Goal: Task Accomplishment & Management: Manage account settings

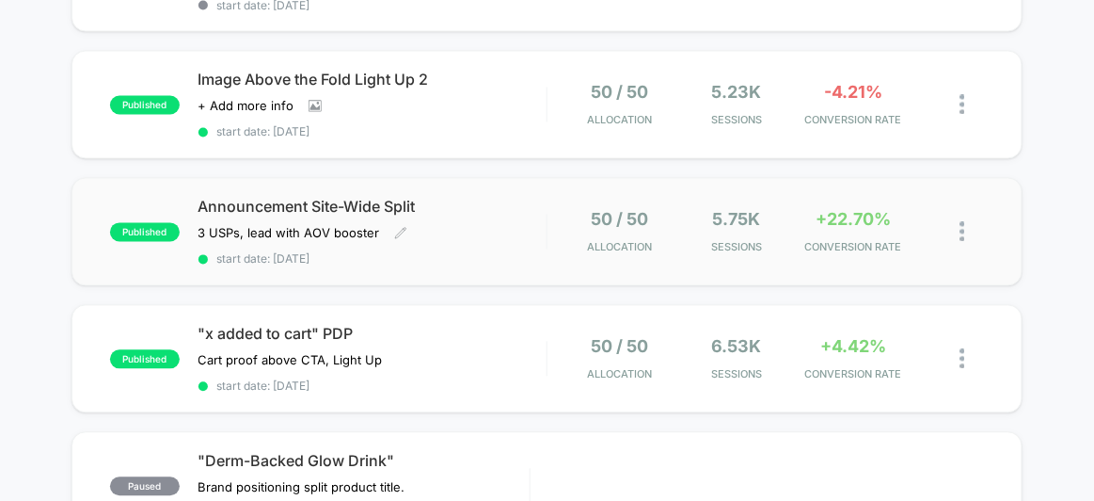
scroll to position [752, 0]
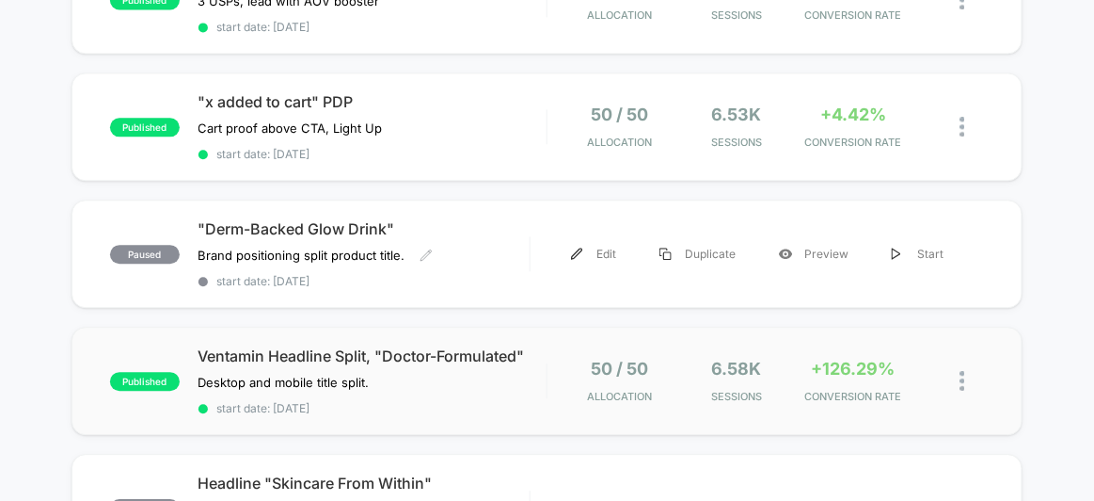
scroll to position [1021, 0]
click at [498, 351] on span "Ventamin Headline Split, "Doctor-Formulated"" at bounding box center [373, 356] width 348 height 19
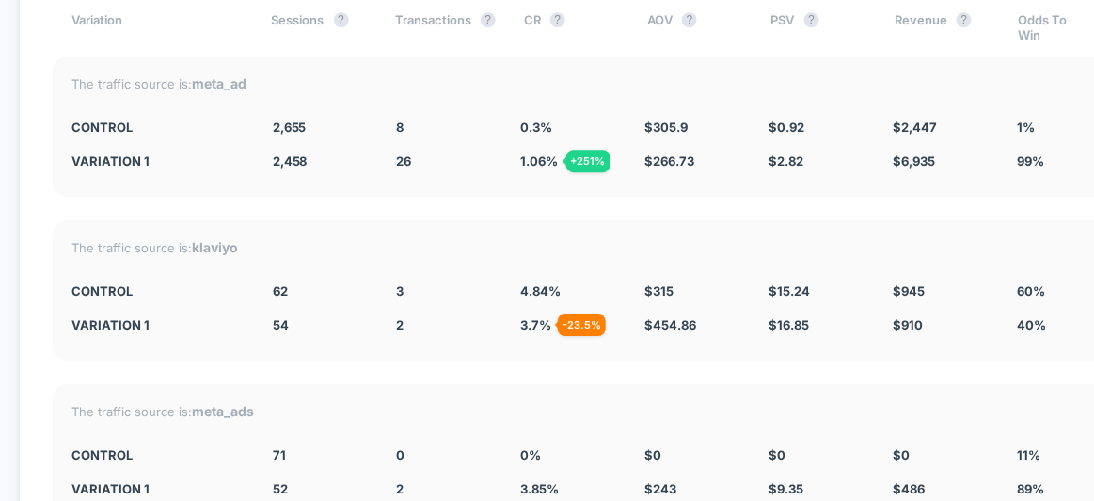
scroll to position [2965, 0]
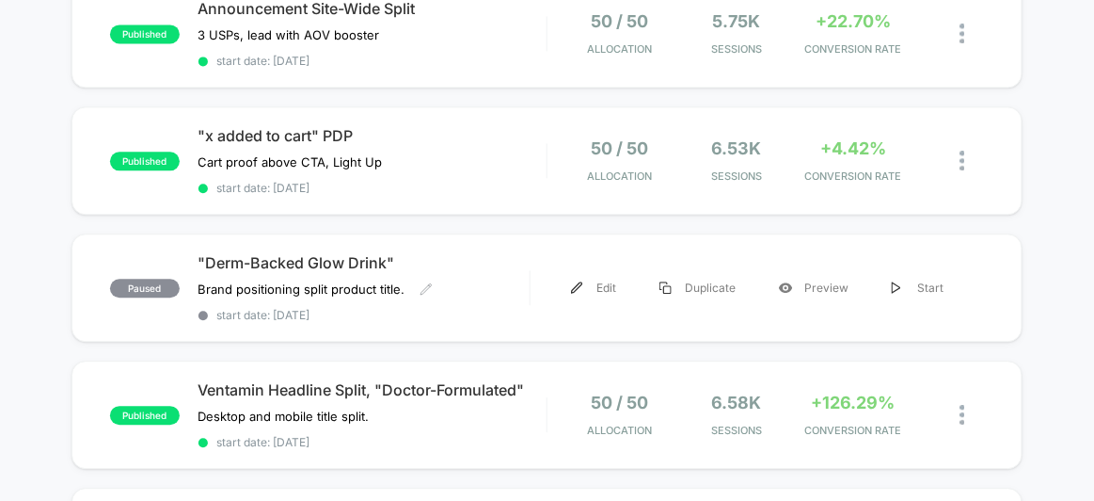
scroll to position [987, 0]
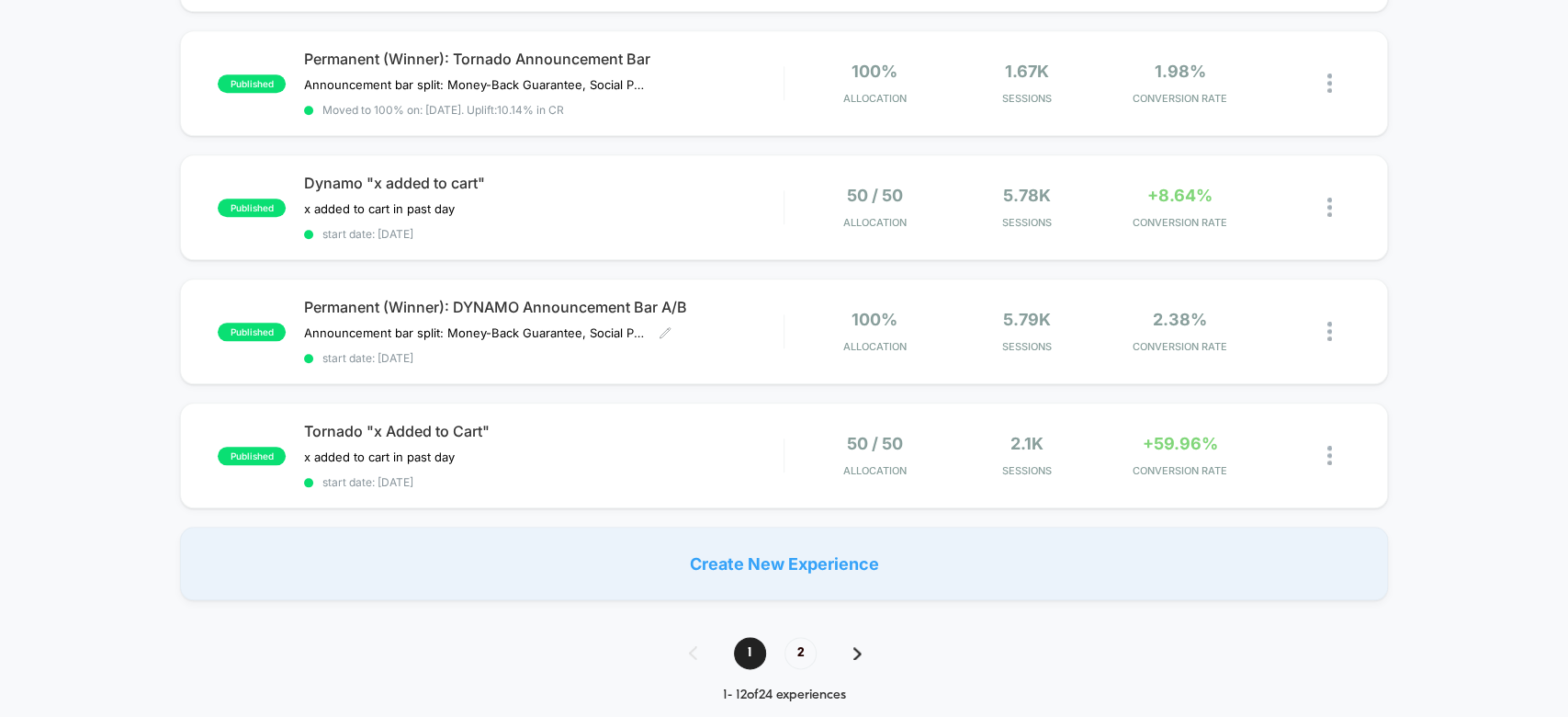
scroll to position [1176, 0]
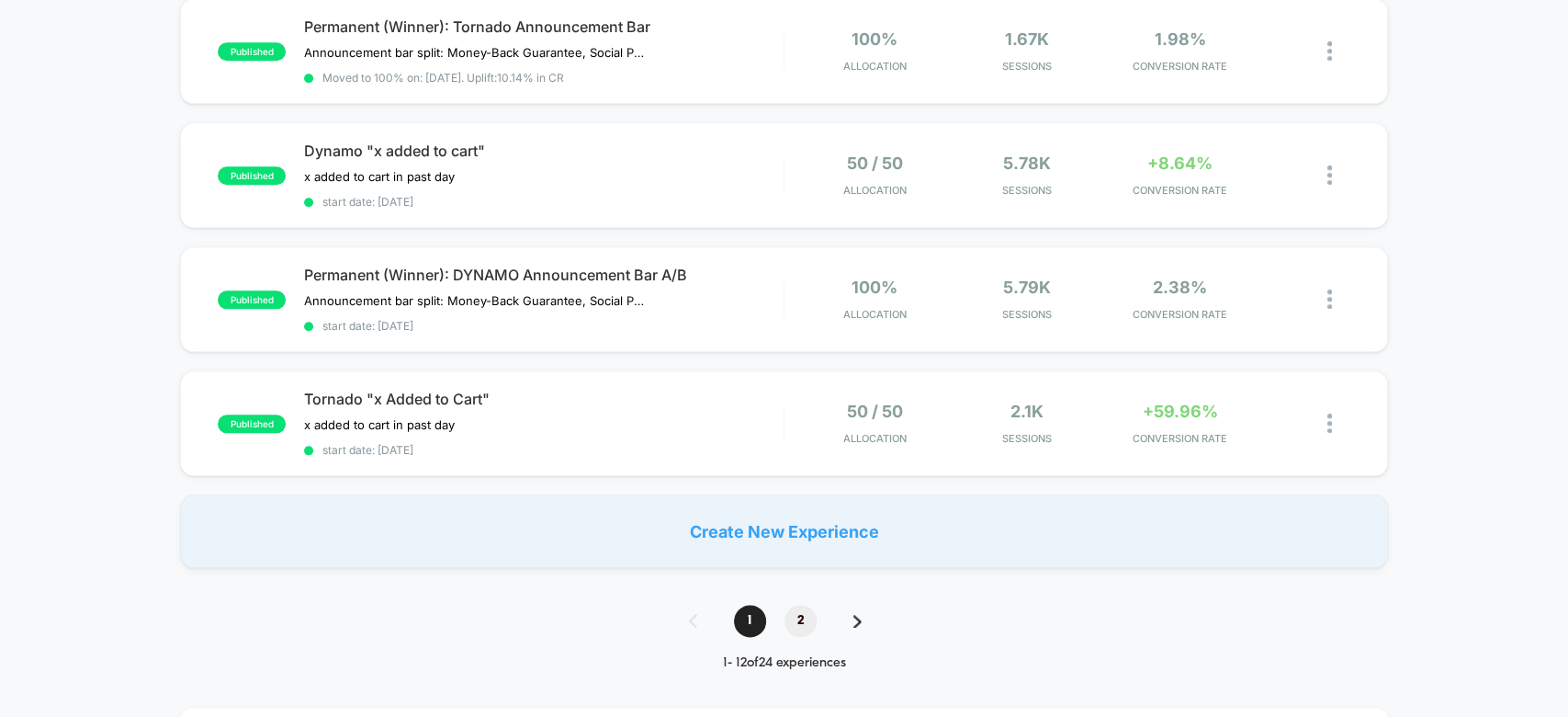
click at [802, 607] on span "2" at bounding box center [800, 620] width 32 height 32
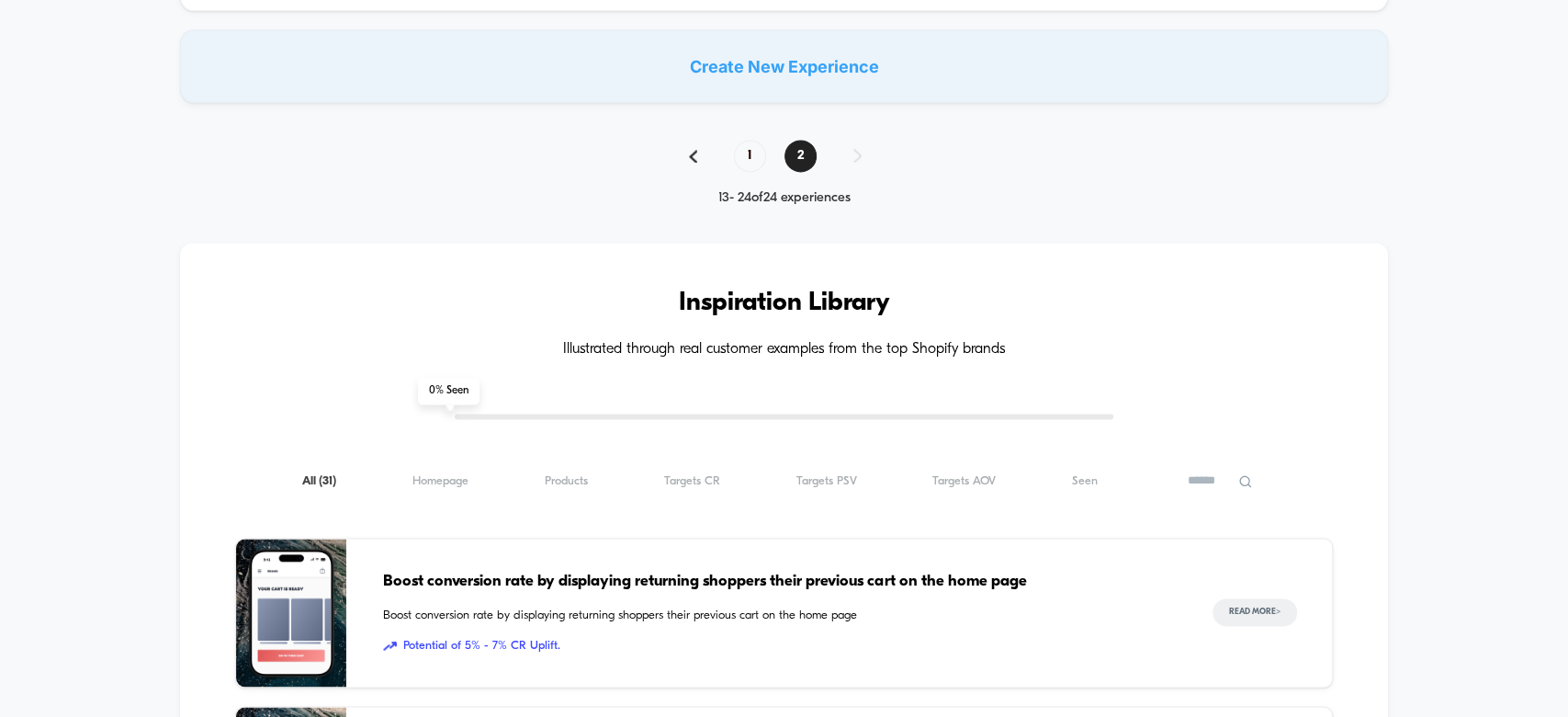
scroll to position [1640, 0]
click at [751, 141] on span "1" at bounding box center [750, 156] width 32 height 32
